Goal: Information Seeking & Learning: Learn about a topic

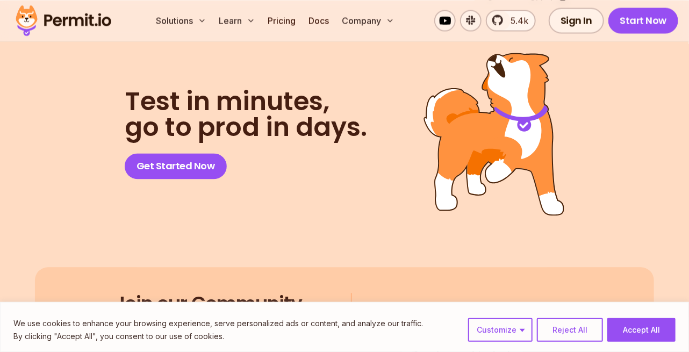
scroll to position [4325, 0]
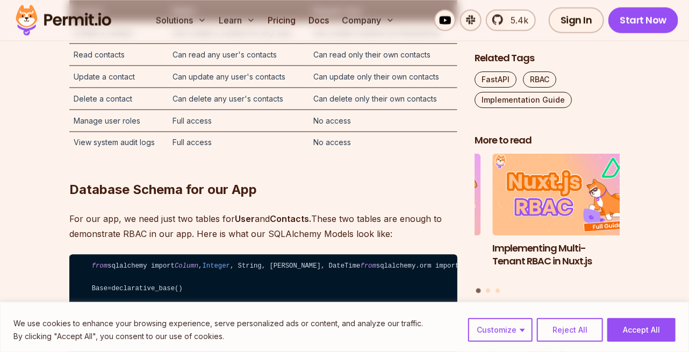
scroll to position [2452, 0]
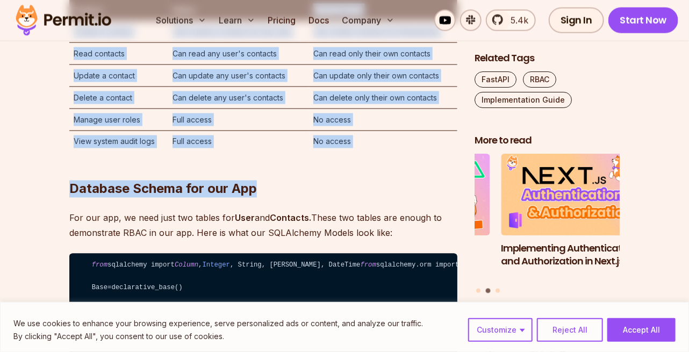
drag, startPoint x: 311, startPoint y: 116, endPoint x: 360, endPoint y: 244, distance: 137.4
click at [360, 198] on h2 "Database Schema for our App" at bounding box center [263, 168] width 388 height 60
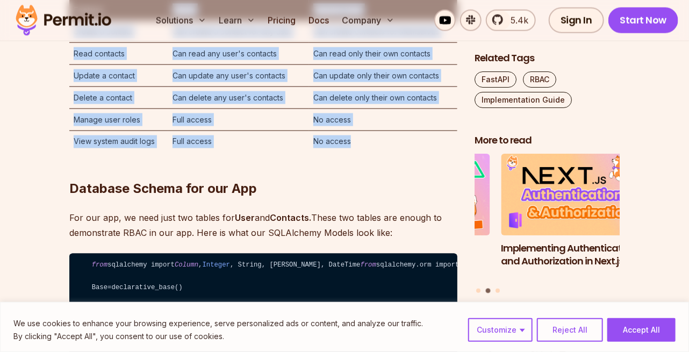
drag, startPoint x: 166, startPoint y: 103, endPoint x: 391, endPoint y: 229, distance: 258.2
click at [391, 153] on table "Feature Admin Regular User Create a contact Can create a contact for any user C…" at bounding box center [263, 75] width 388 height 153
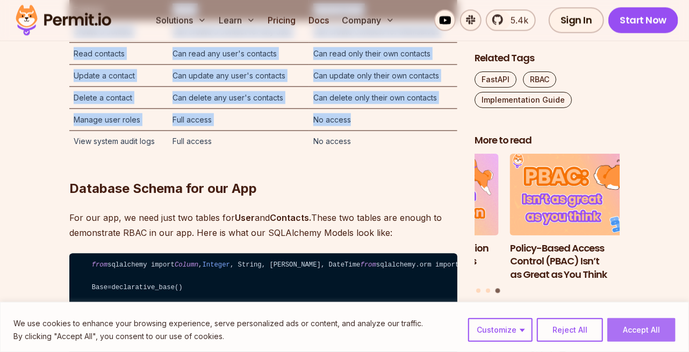
click at [635, 329] on button "Accept All" at bounding box center [641, 330] width 68 height 24
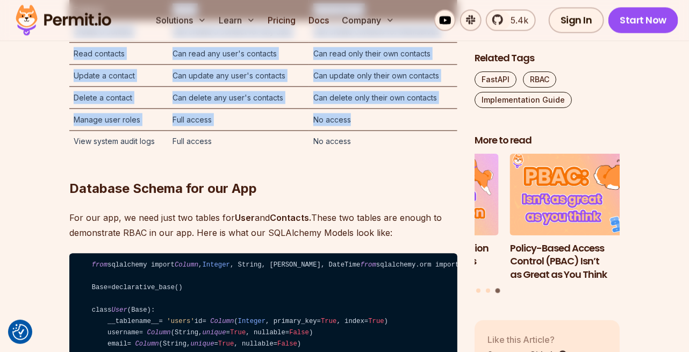
click at [226, 131] on td "Full access" at bounding box center [238, 120] width 141 height 22
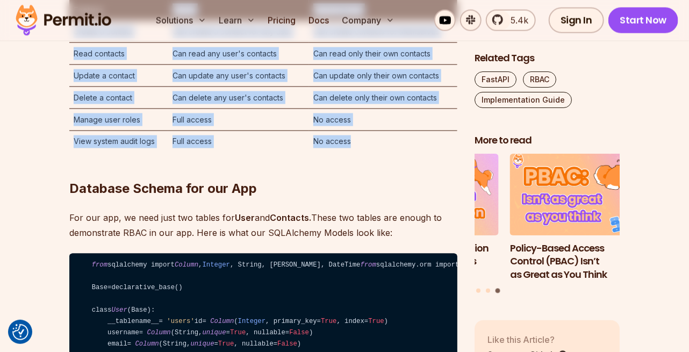
drag, startPoint x: 174, startPoint y: 109, endPoint x: 372, endPoint y: 234, distance: 234.1
click at [372, 153] on table "Feature Admin Regular User Create a contact Can create a contact for any user C…" at bounding box center [263, 75] width 388 height 153
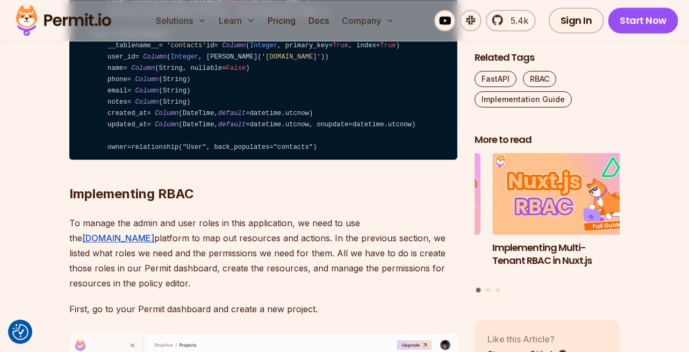
scroll to position [2960, 0]
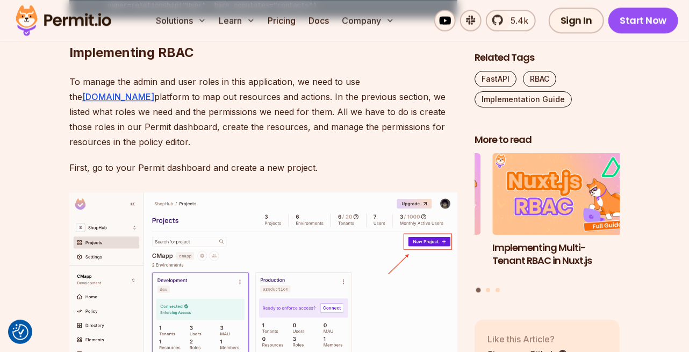
click at [203, 61] on h2 "Implementing RBAC" at bounding box center [263, 31] width 388 height 60
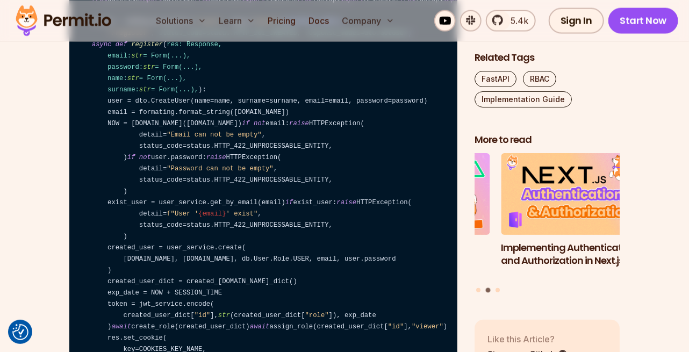
scroll to position [6038, 0]
